Goal: Task Accomplishment & Management: Use online tool/utility

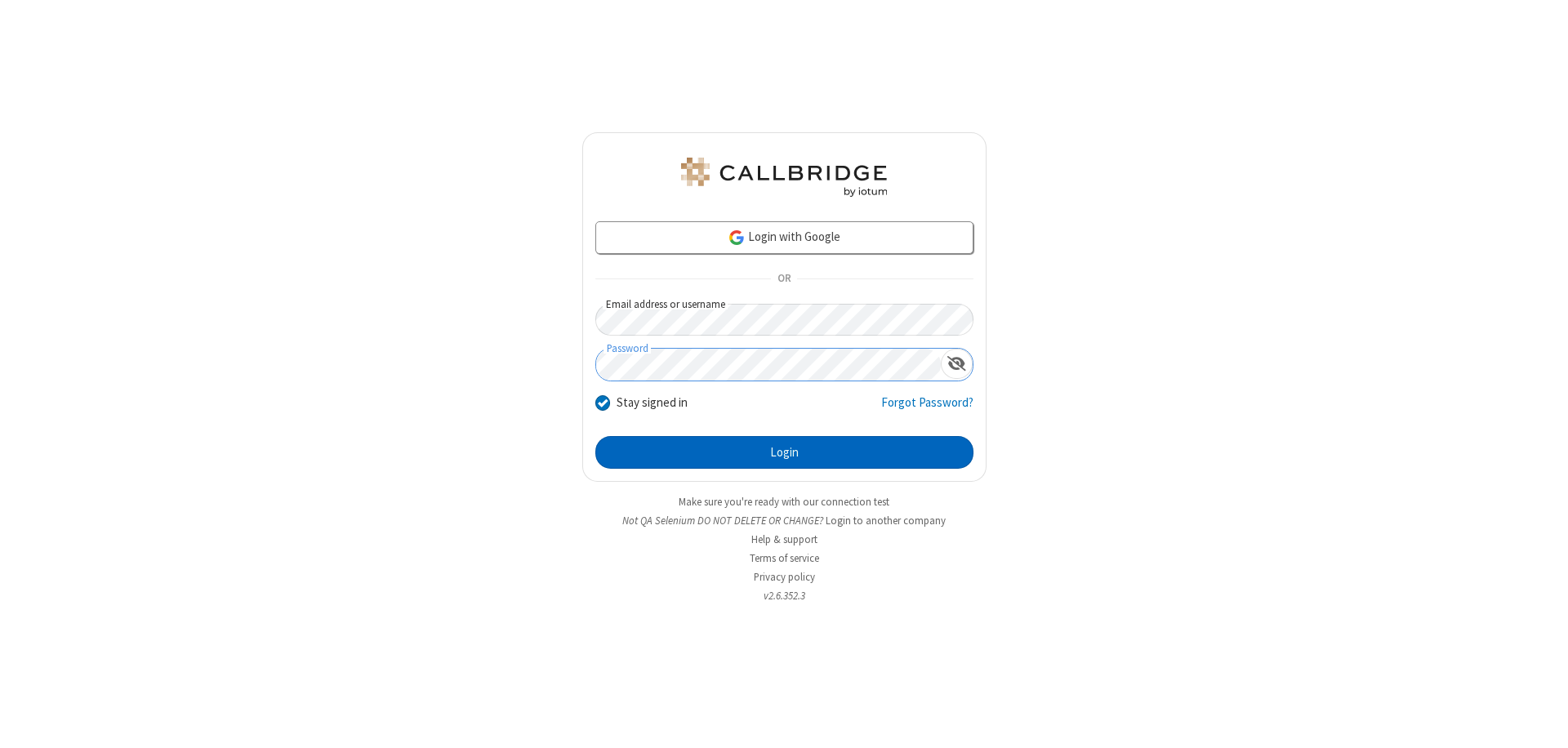
click at [784, 452] on button "Login" at bounding box center [784, 452] width 379 height 32
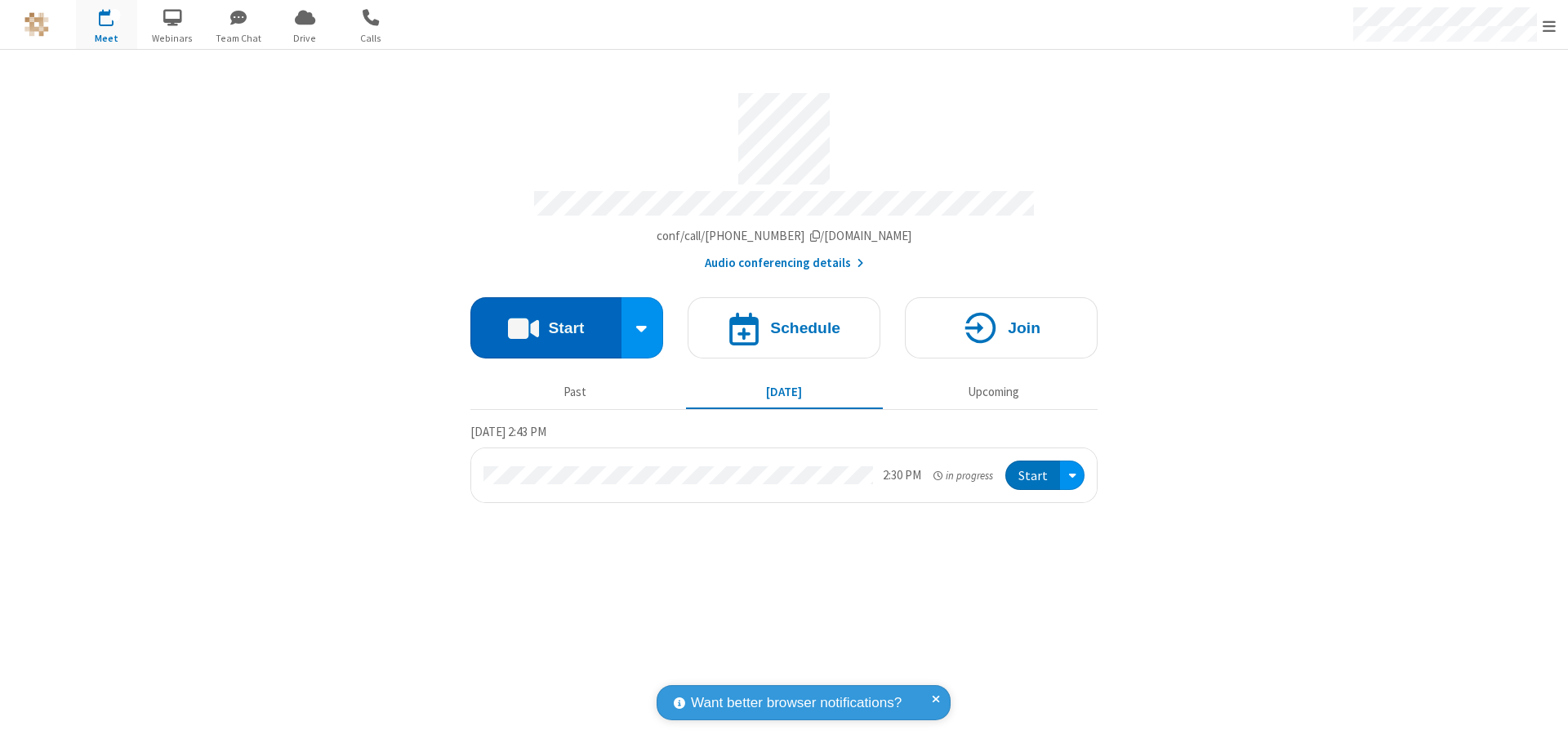
click at [546, 320] on button "Start" at bounding box center [546, 327] width 151 height 61
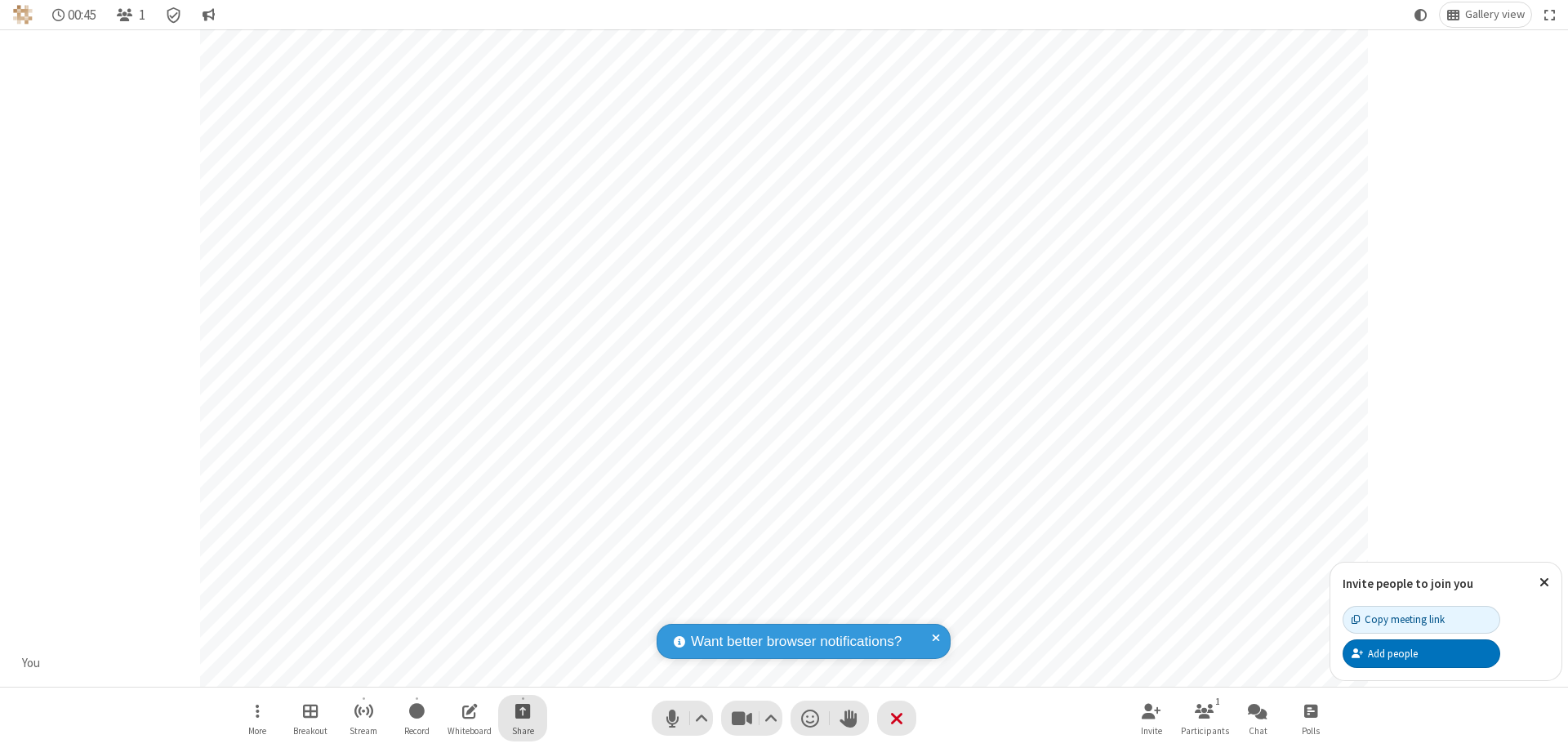
click at [523, 710] on span "Start sharing" at bounding box center [524, 710] width 16 height 20
click at [522, 611] on span "Share additional camera" at bounding box center [533, 615] width 121 height 14
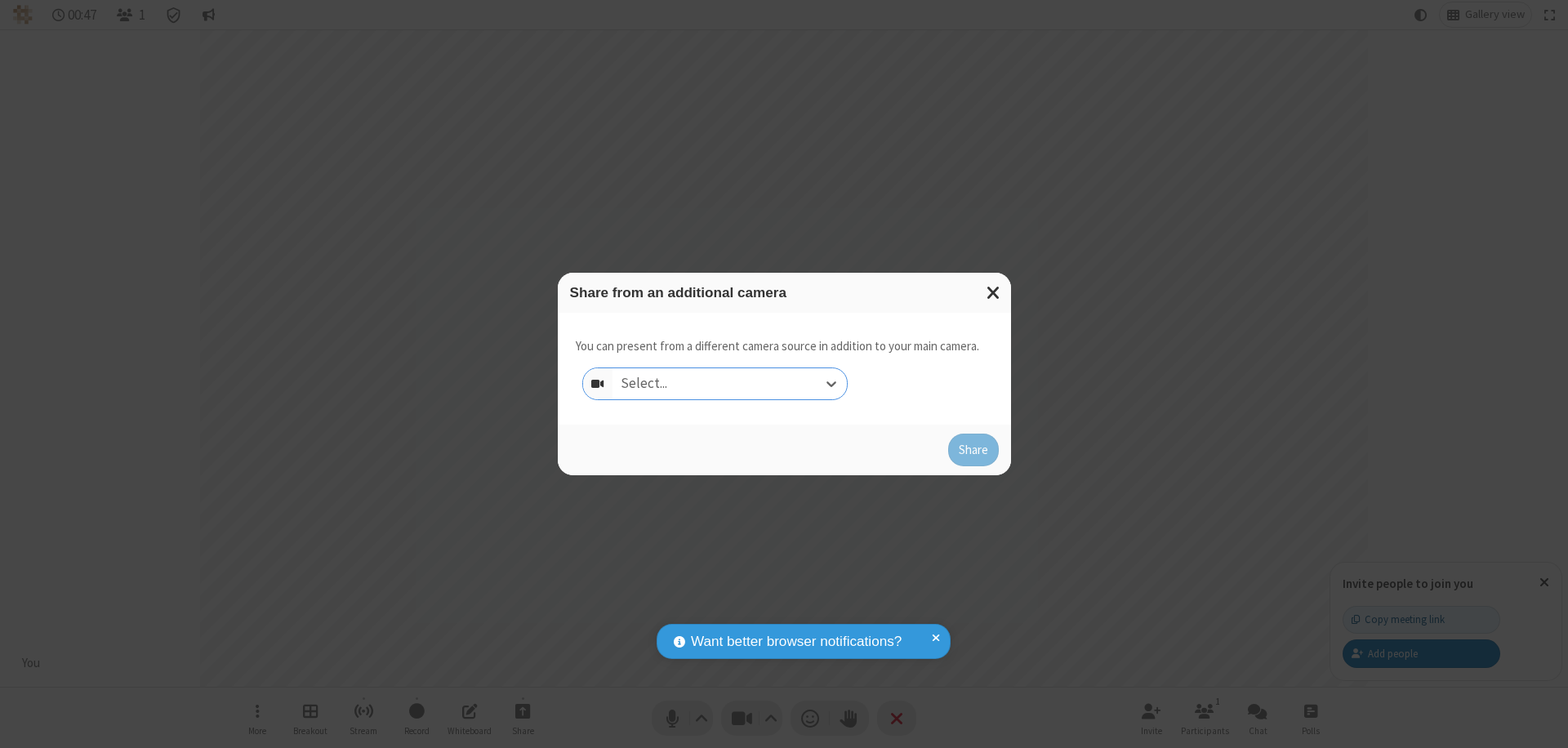
click at [729, 384] on div "Select..." at bounding box center [729, 383] width 235 height 31
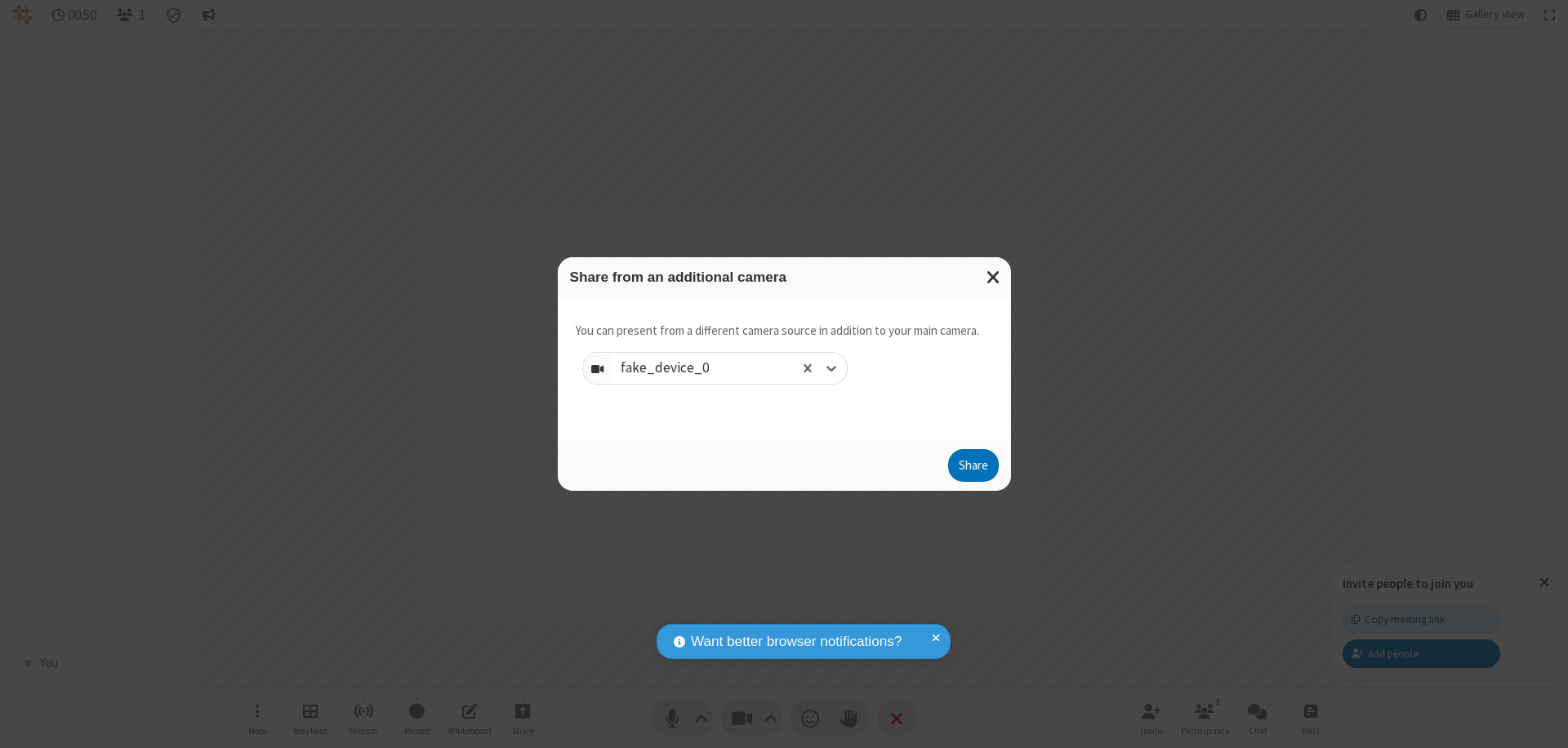
click at [973, 469] on button "Share" at bounding box center [974, 464] width 51 height 32
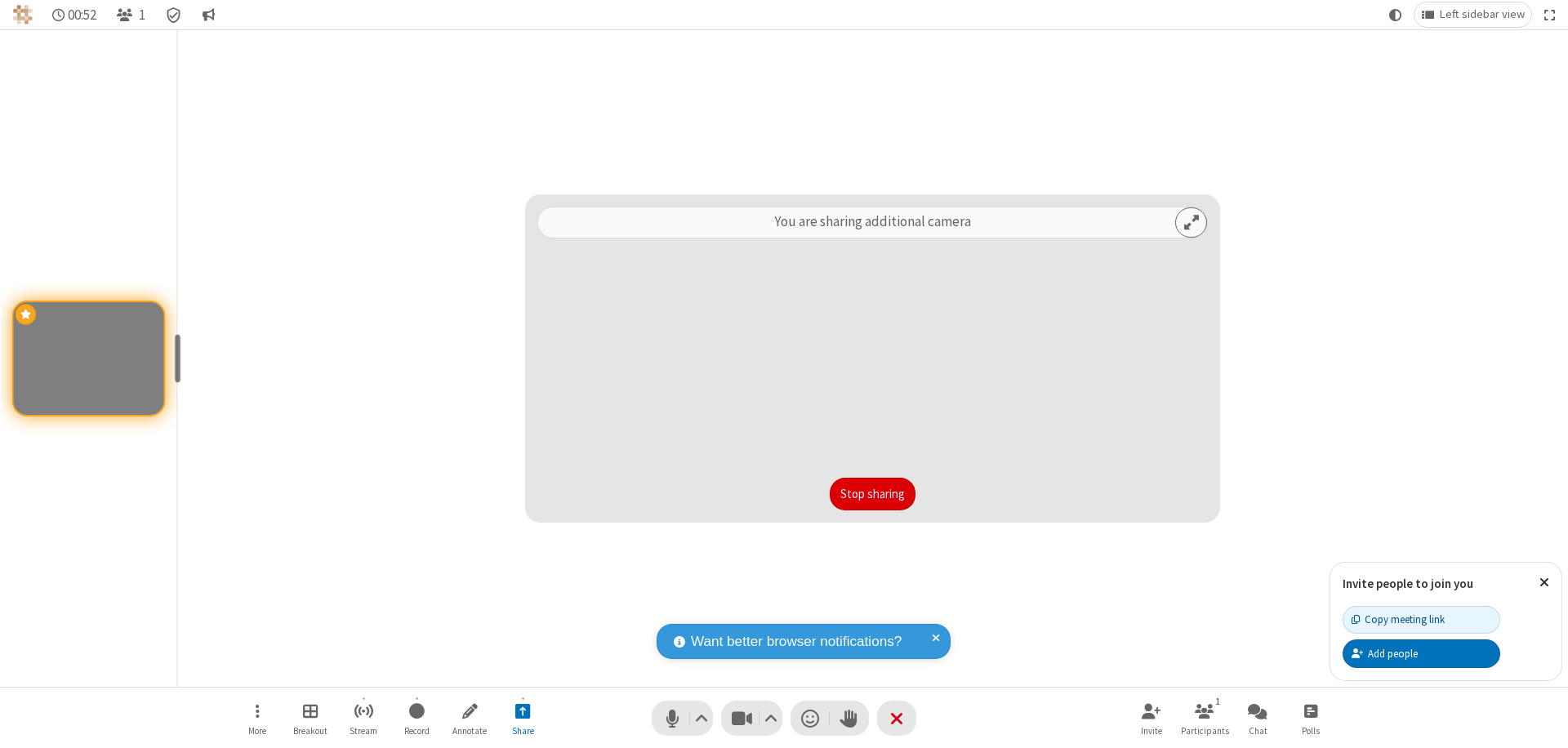
click at [872, 494] on button "Stop sharing" at bounding box center [873, 493] width 86 height 32
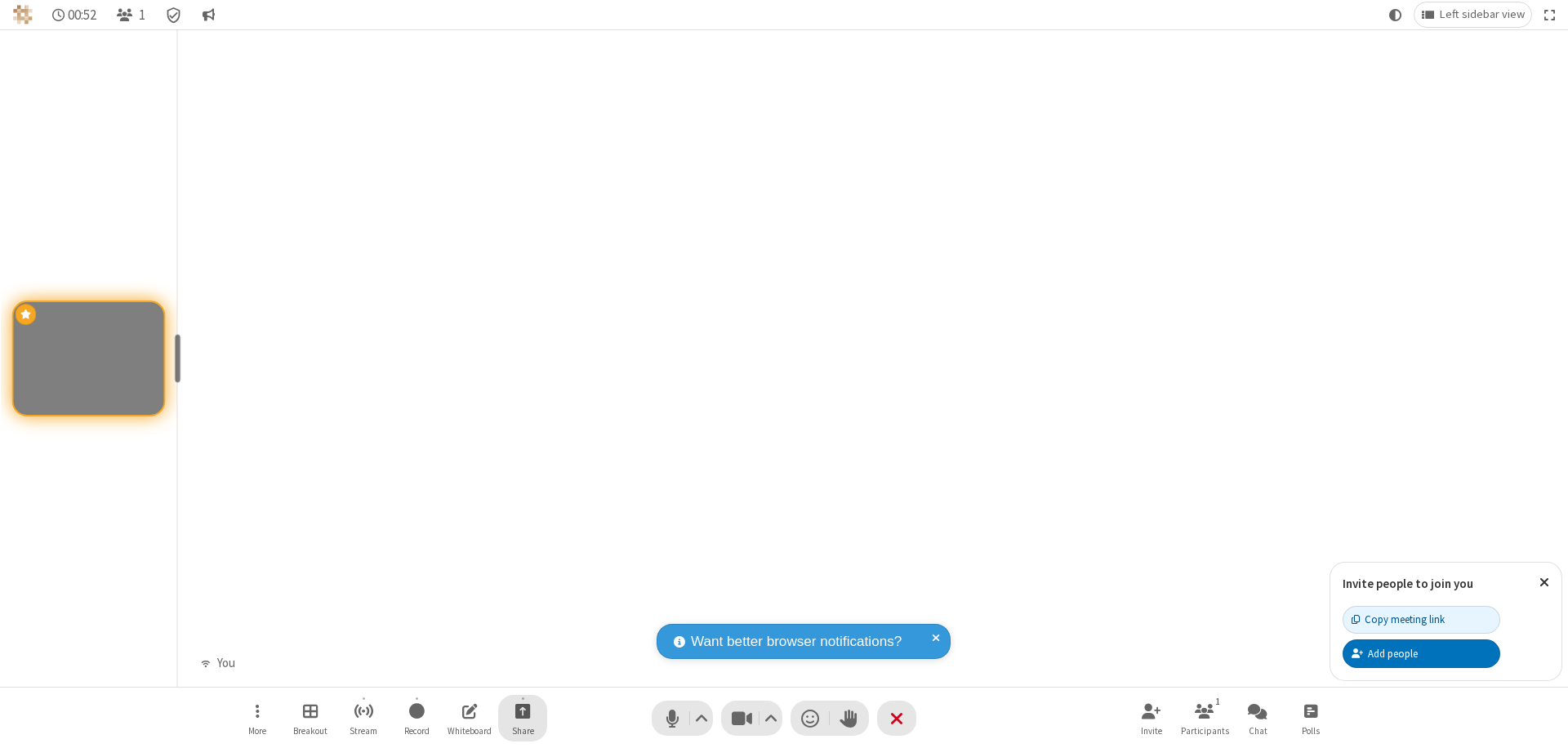
click at [523, 710] on span "Start sharing" at bounding box center [524, 710] width 16 height 20
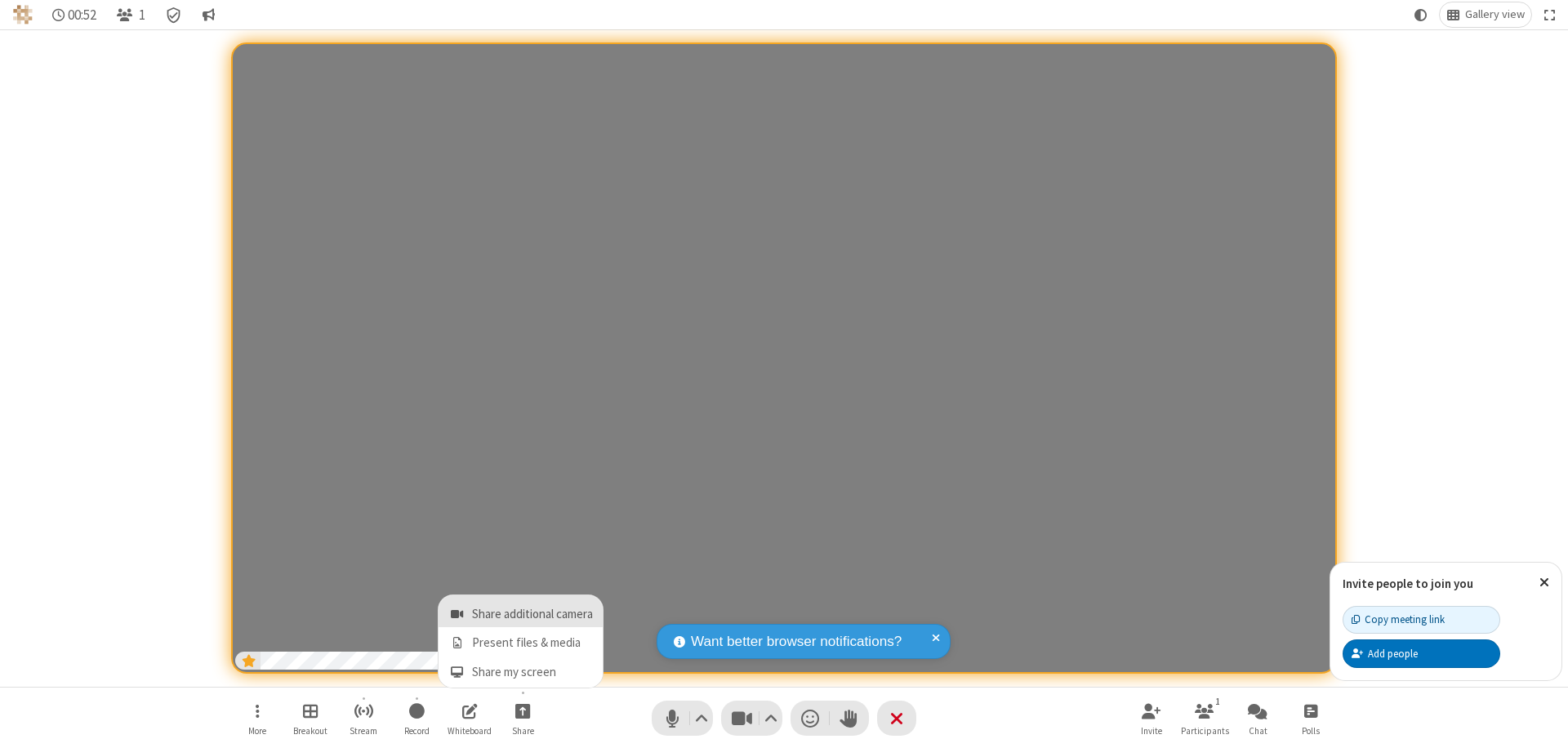
click at [522, 611] on span "Share additional camera" at bounding box center [533, 615] width 121 height 14
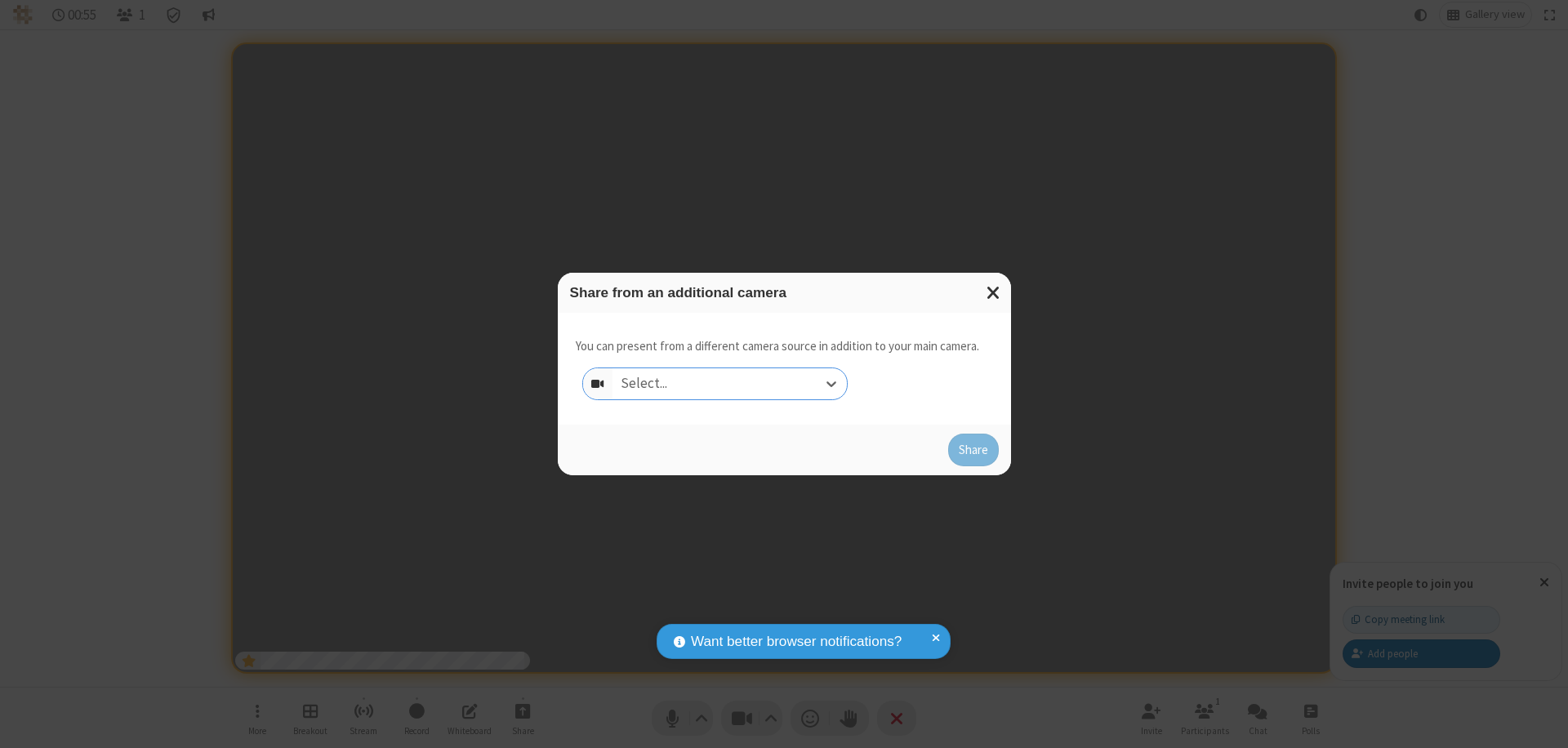
click at [729, 384] on div "Select..." at bounding box center [729, 383] width 235 height 31
